Goal: Task Accomplishment & Management: Manage account settings

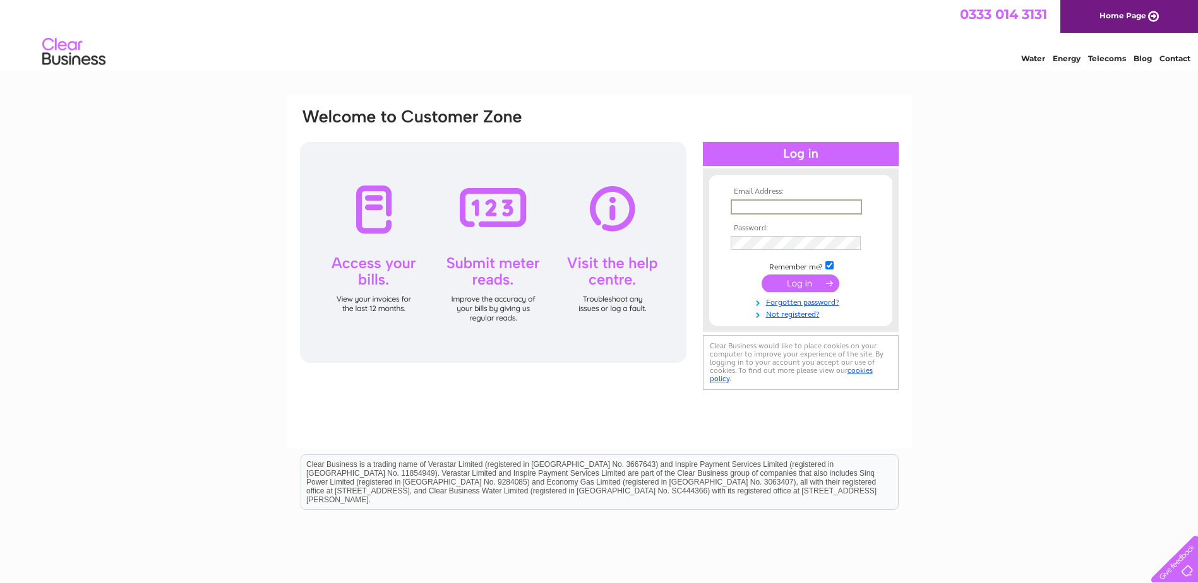
click at [758, 206] on input "text" at bounding box center [795, 206] width 131 height 15
type input "info@myrusgolf.co.uk"
click at [823, 282] on input "submit" at bounding box center [800, 284] width 78 height 18
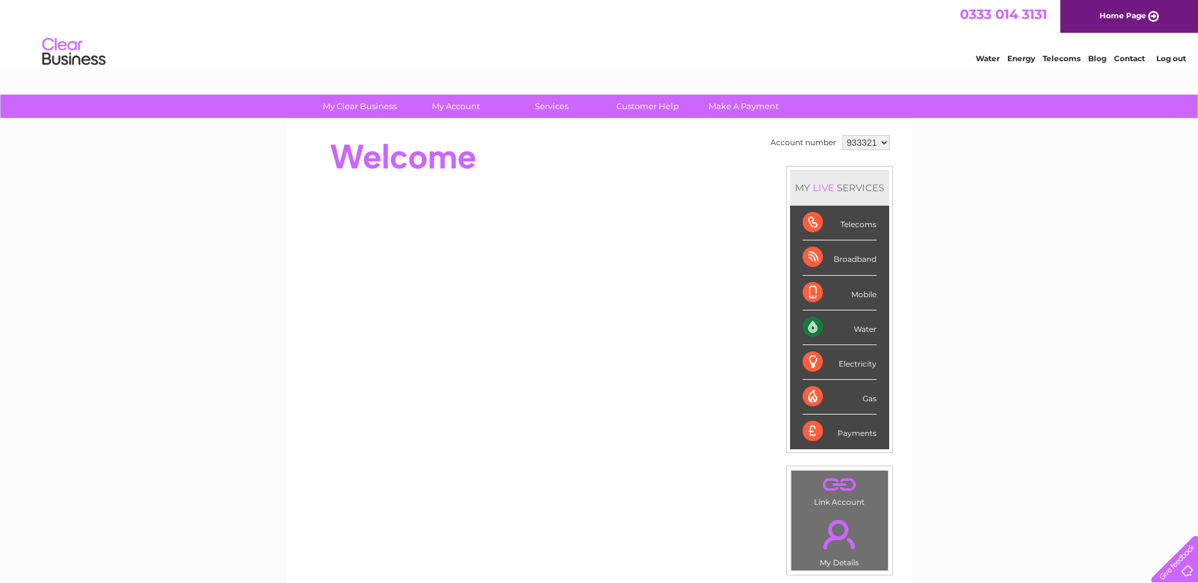
click at [806, 325] on div "Water" at bounding box center [839, 328] width 74 height 35
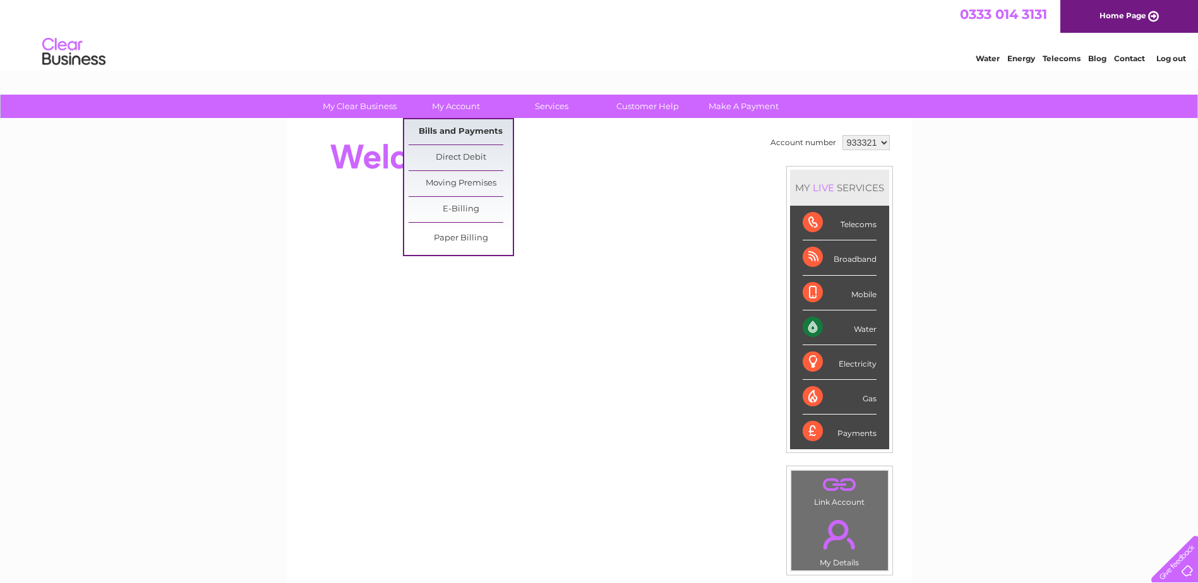
click at [461, 128] on link "Bills and Payments" at bounding box center [460, 131] width 104 height 25
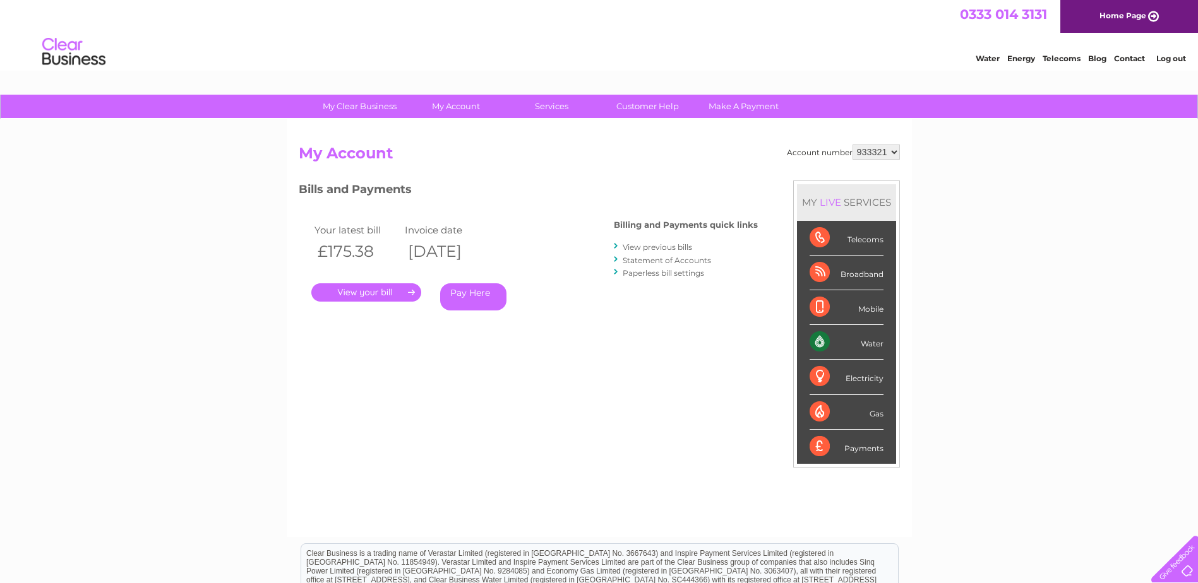
click at [376, 288] on link "." at bounding box center [366, 292] width 110 height 18
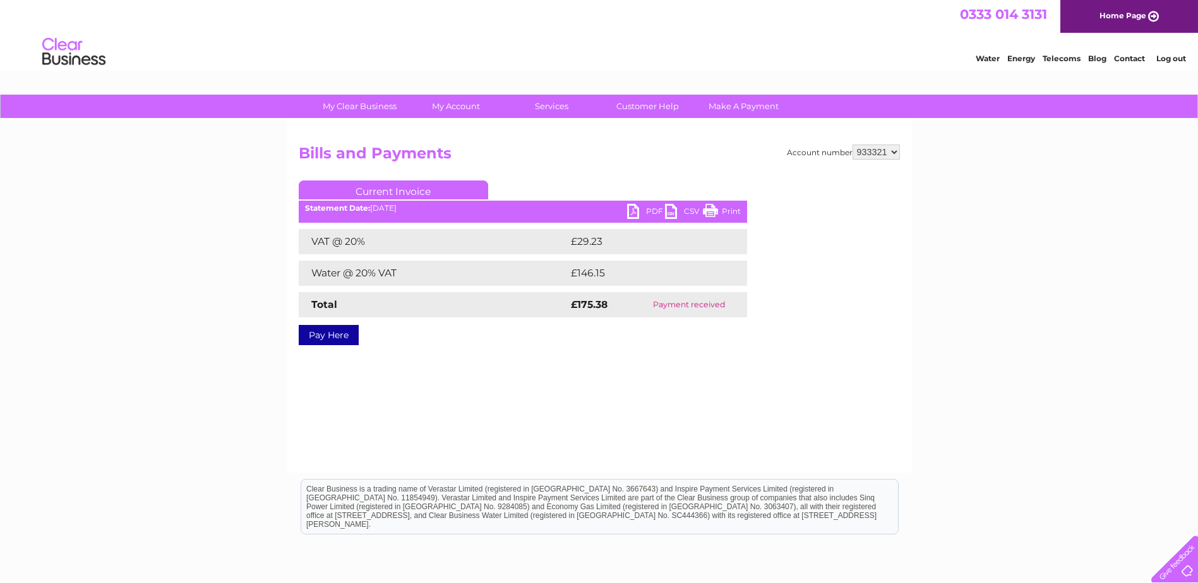
click at [630, 205] on link "PDF" at bounding box center [646, 213] width 38 height 18
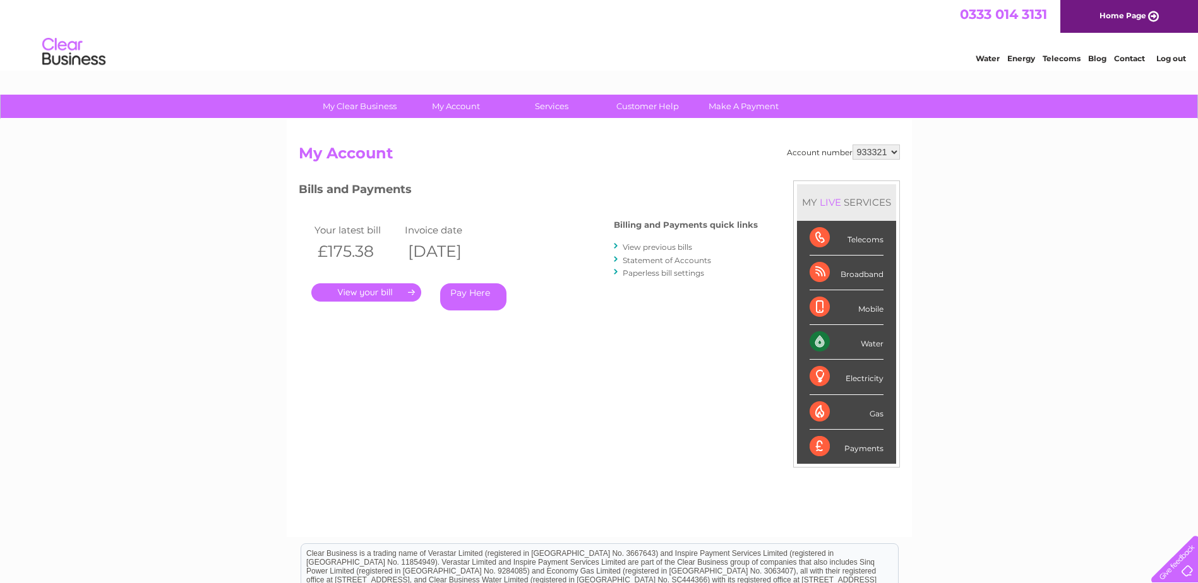
click at [666, 247] on link "View previous bills" at bounding box center [656, 246] width 69 height 9
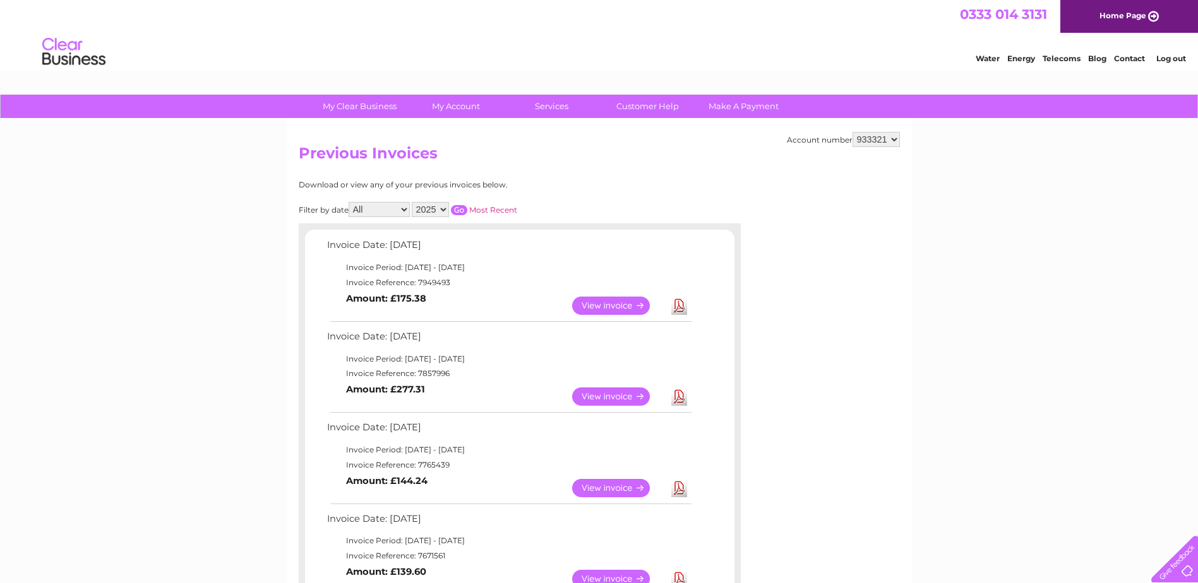
click at [636, 394] on link "View" at bounding box center [618, 397] width 93 height 18
click at [619, 393] on link "View" at bounding box center [618, 397] width 93 height 18
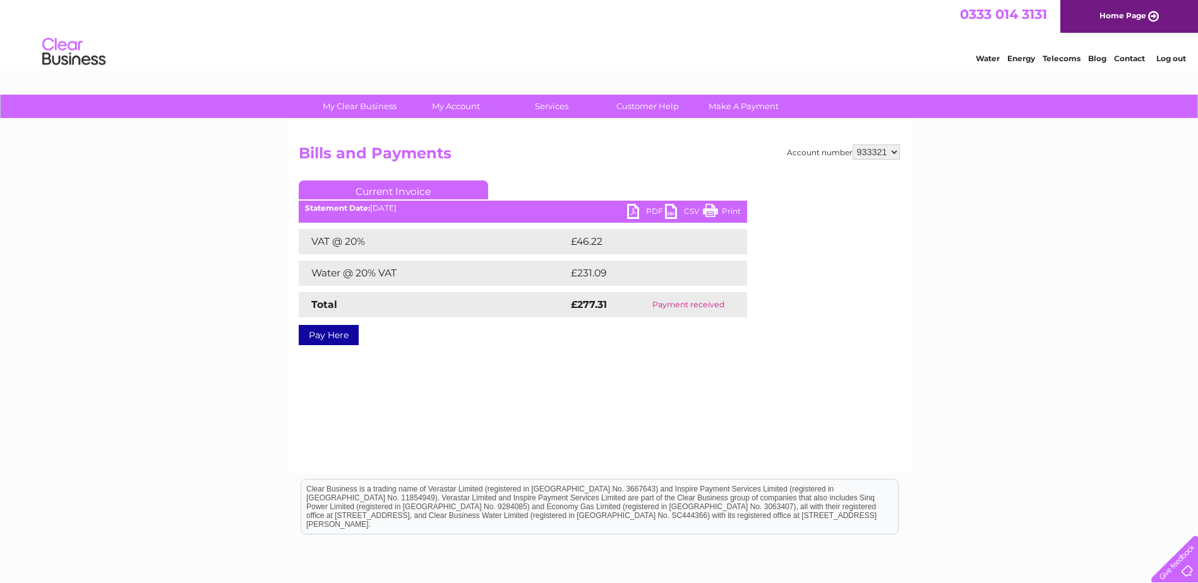
click at [632, 208] on link "PDF" at bounding box center [646, 213] width 38 height 18
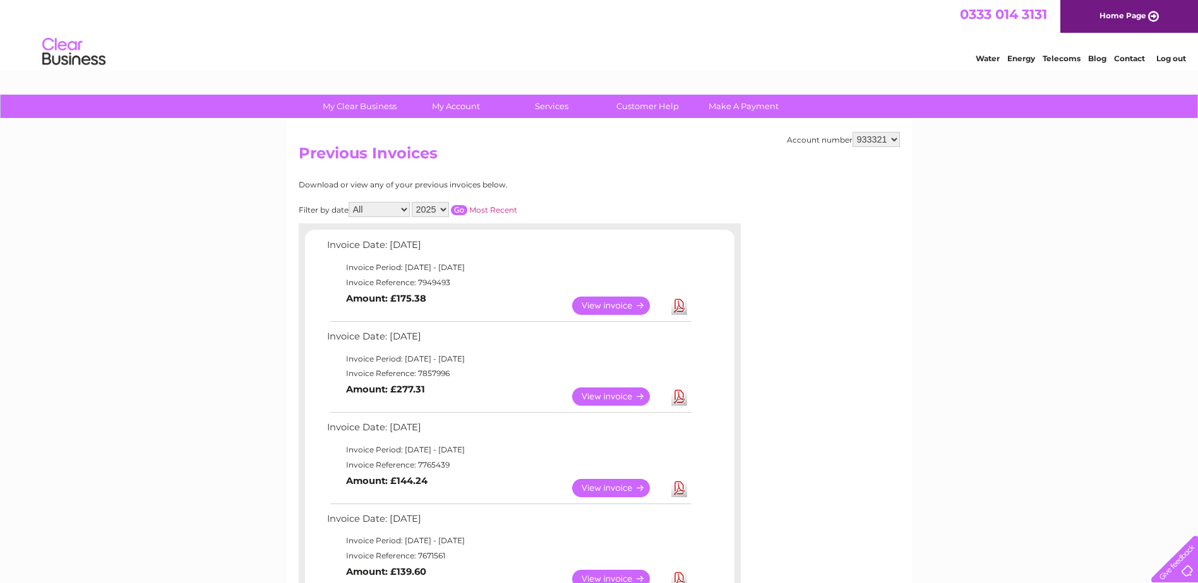
click at [624, 486] on link "View" at bounding box center [618, 488] width 93 height 18
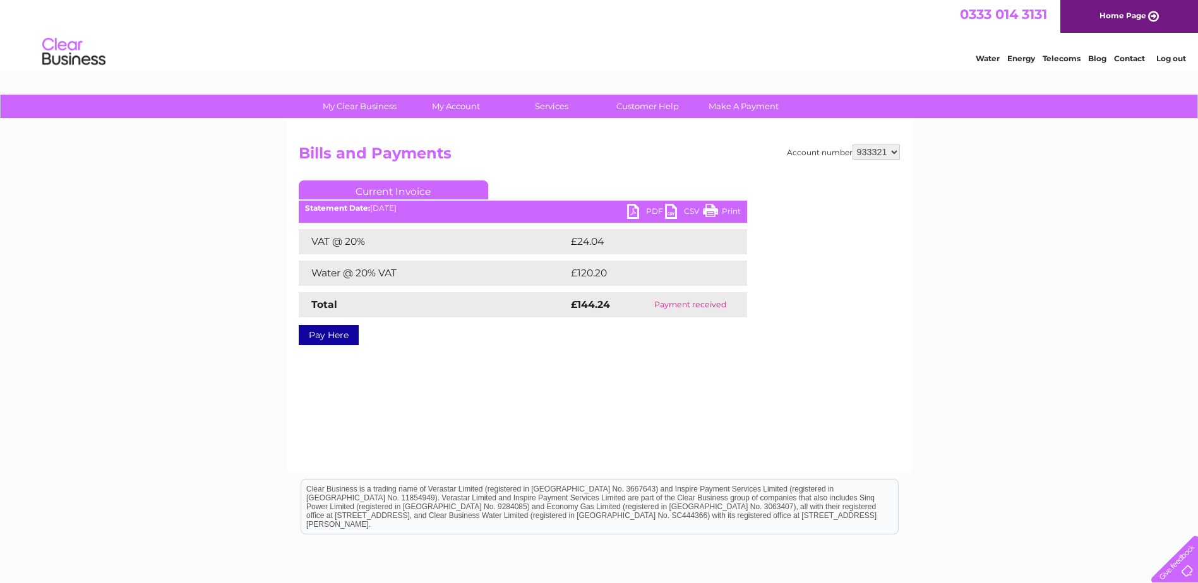
click at [633, 210] on link "PDF" at bounding box center [646, 213] width 38 height 18
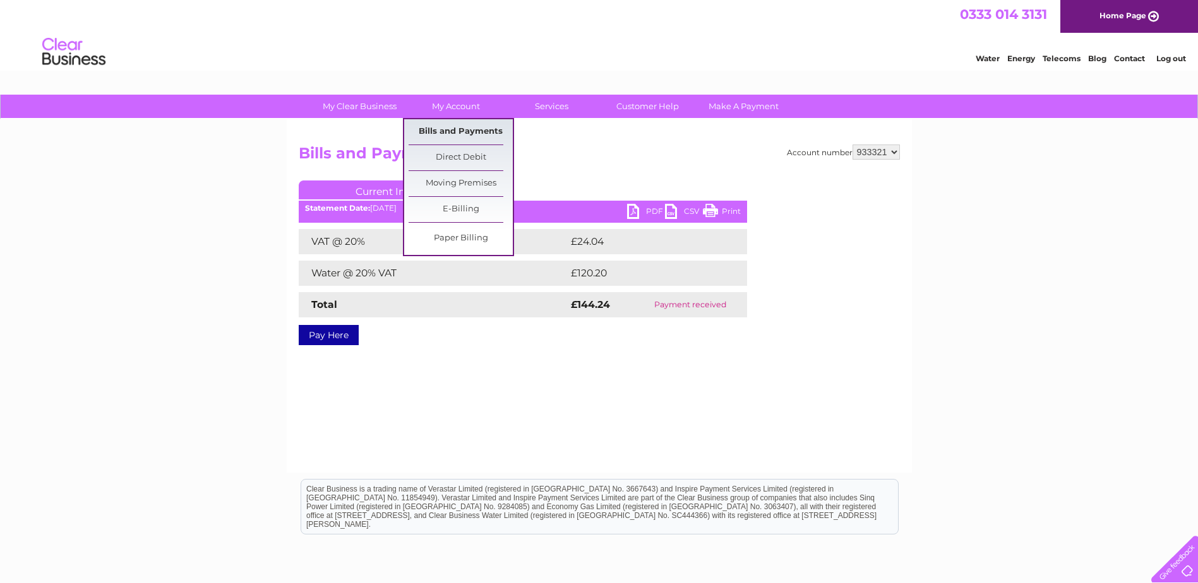
click at [449, 130] on link "Bills and Payments" at bounding box center [460, 131] width 104 height 25
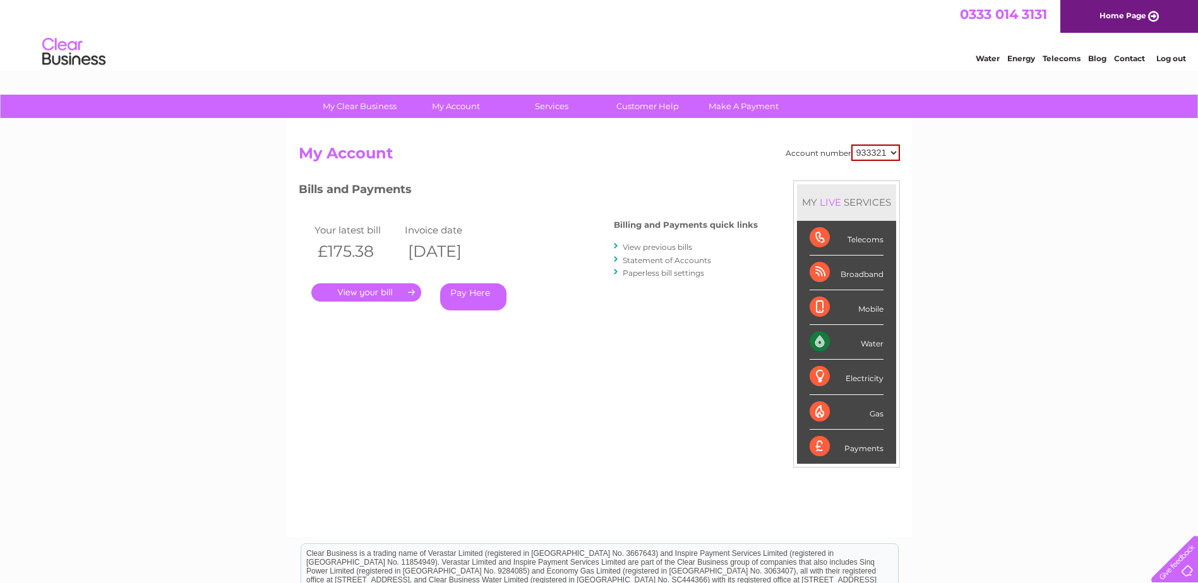
click at [674, 261] on link "Statement of Accounts" at bounding box center [666, 260] width 88 height 9
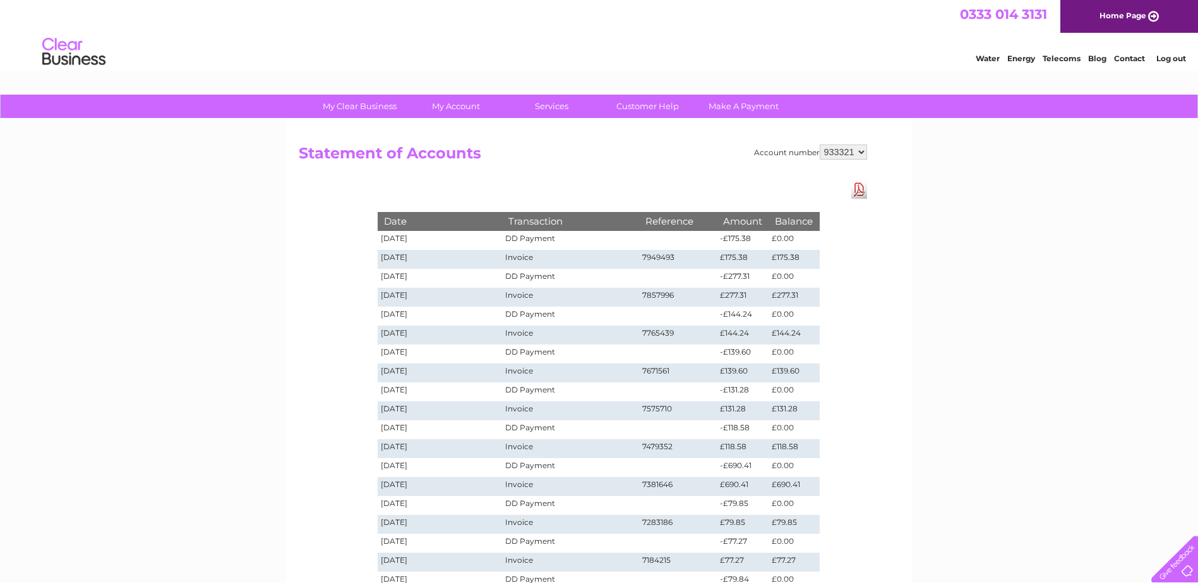
click at [856, 191] on link "Download Pdf" at bounding box center [859, 190] width 16 height 18
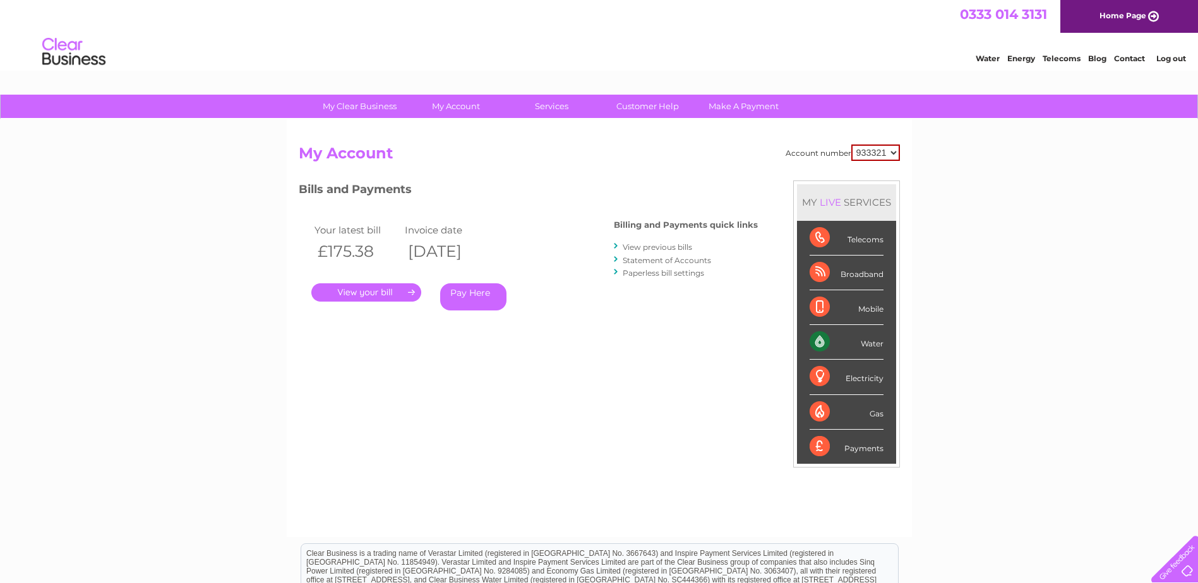
click at [821, 340] on div "Water" at bounding box center [846, 342] width 74 height 35
click at [821, 339] on div "Water" at bounding box center [846, 342] width 74 height 35
drag, startPoint x: 821, startPoint y: 339, endPoint x: 877, endPoint y: 342, distance: 56.2
click at [877, 342] on div "Water" at bounding box center [846, 342] width 74 height 35
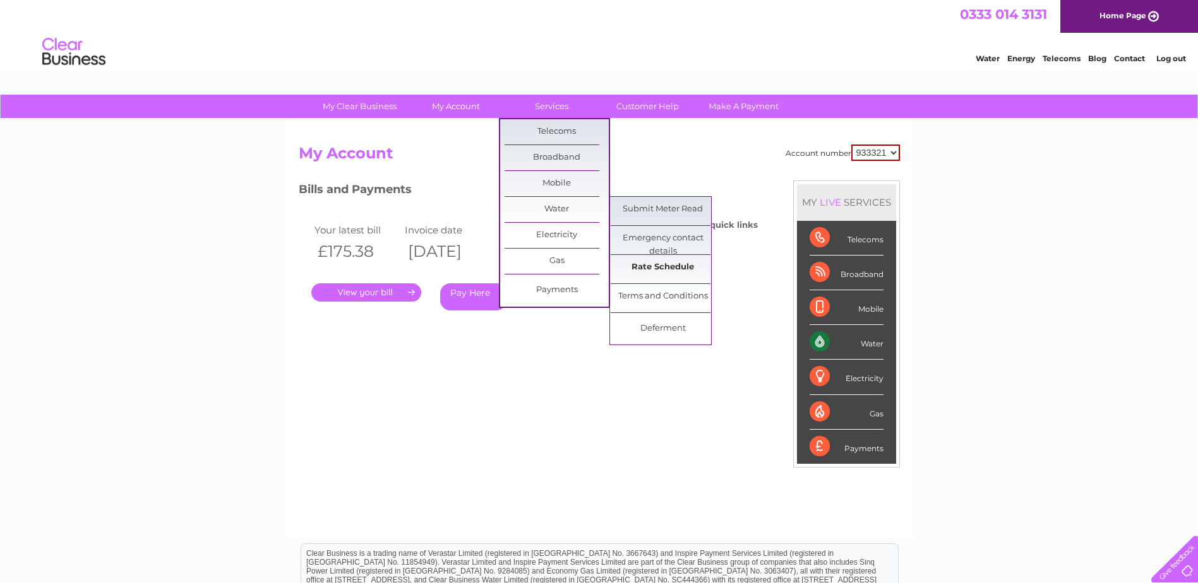
click at [657, 265] on link "Rate Schedule" at bounding box center [662, 267] width 104 height 25
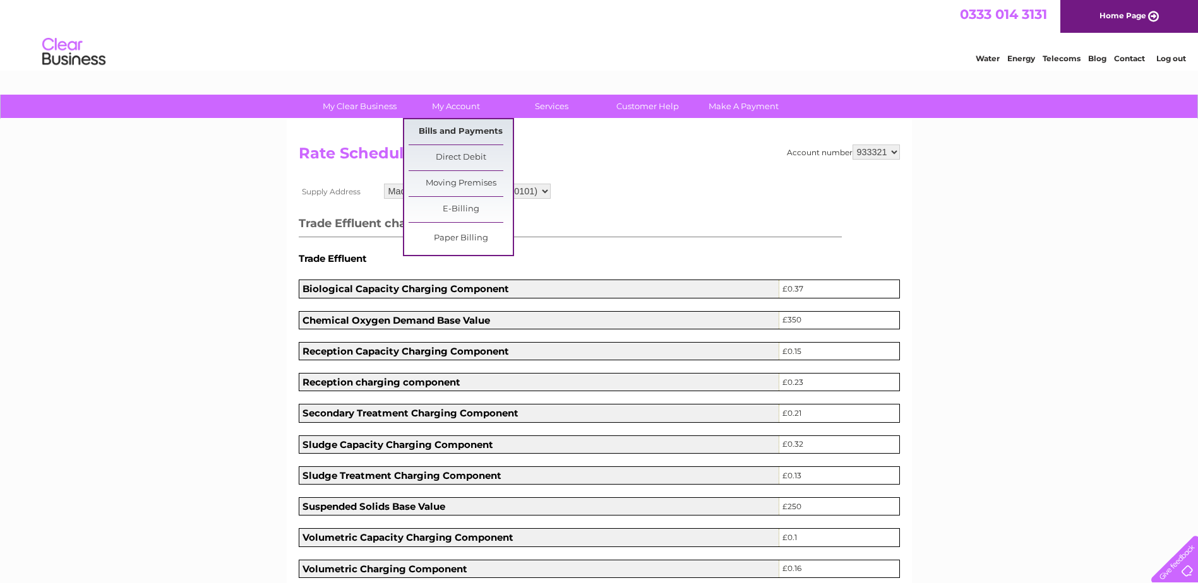
click at [453, 128] on link "Bills and Payments" at bounding box center [460, 131] width 104 height 25
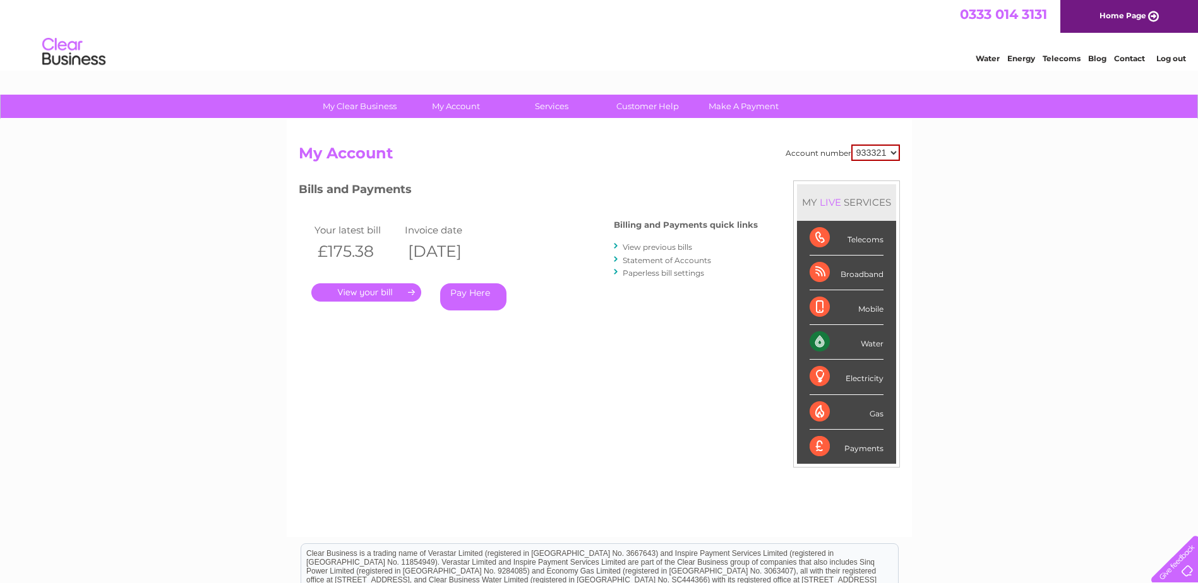
click at [358, 289] on link "." at bounding box center [366, 292] width 110 height 18
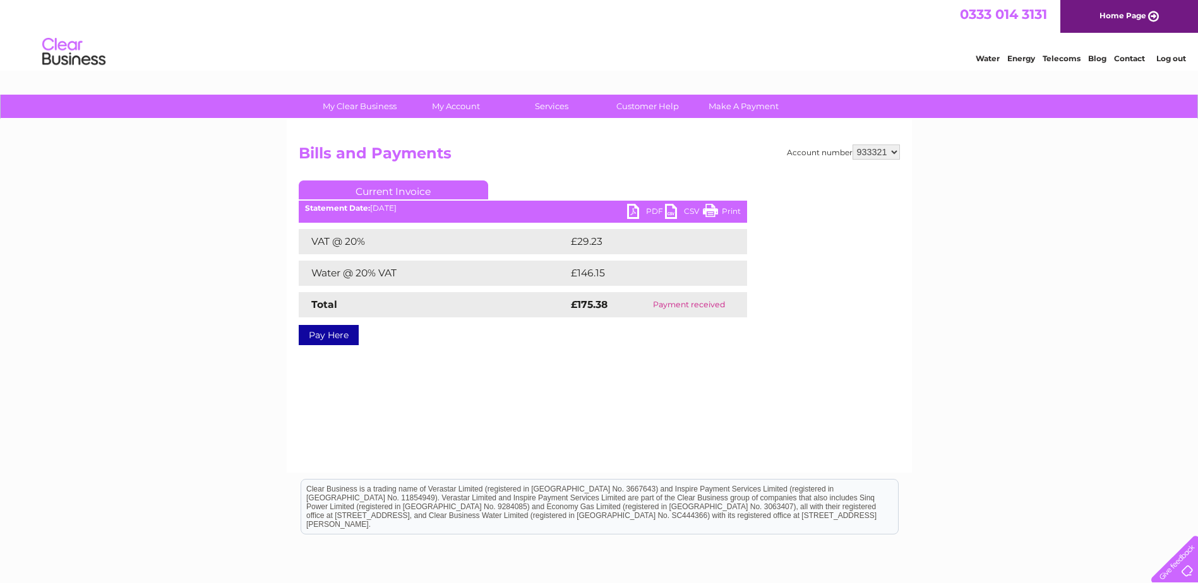
click at [633, 208] on link "PDF" at bounding box center [646, 213] width 38 height 18
click at [634, 209] on link "PDF" at bounding box center [646, 213] width 38 height 18
